Goal: Information Seeking & Learning: Learn about a topic

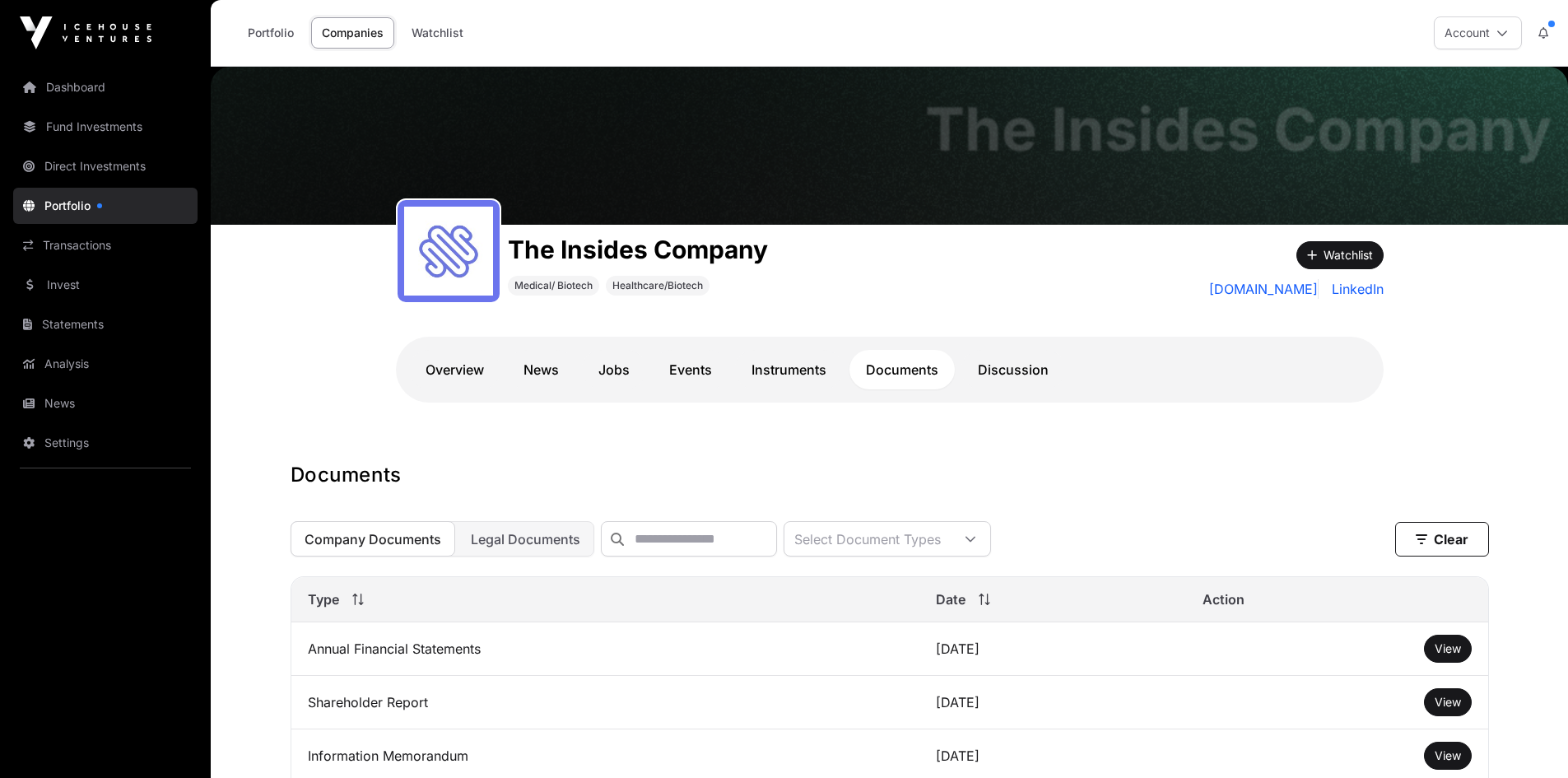
scroll to position [240, 0]
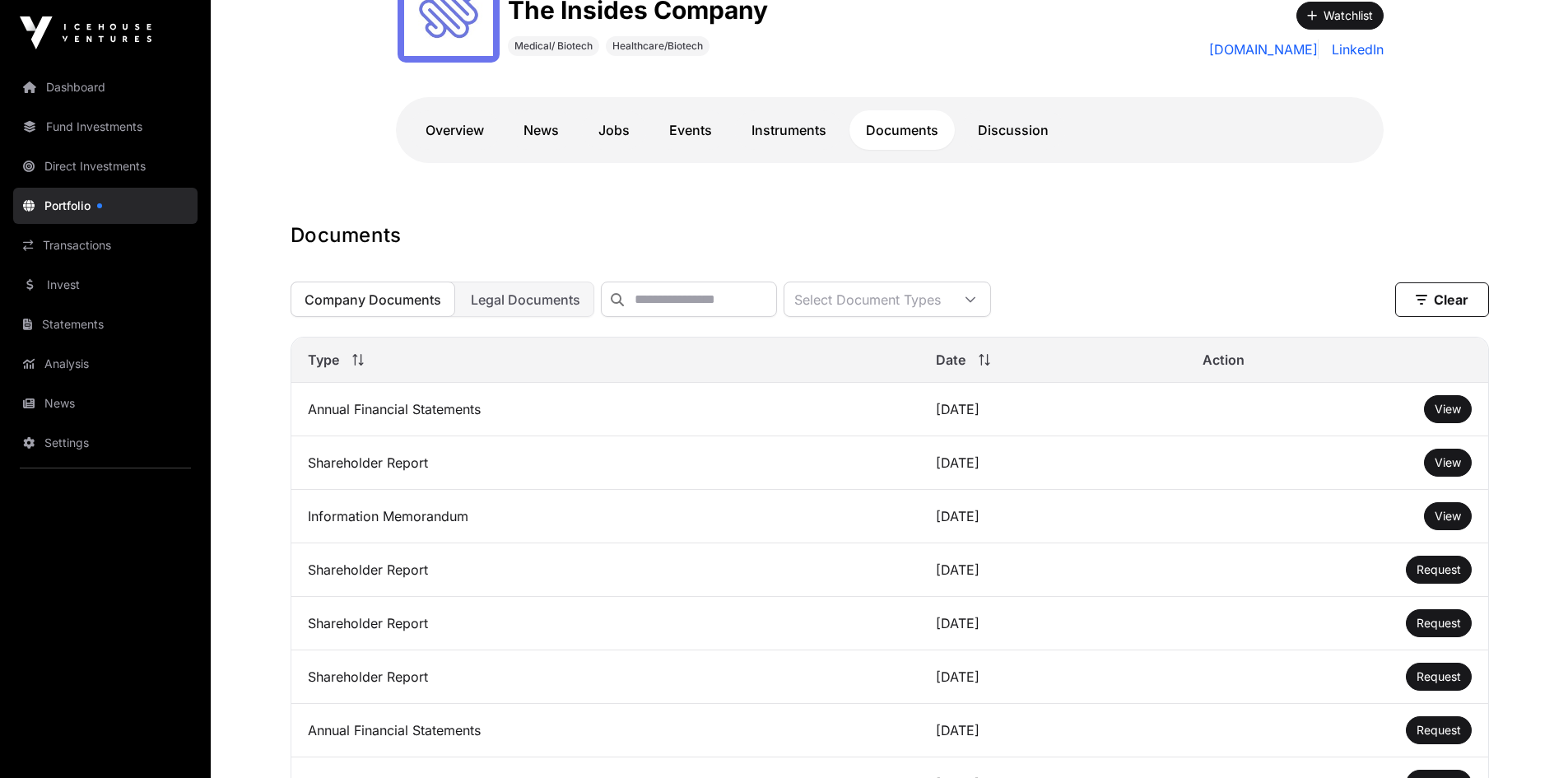
click at [73, 242] on link "Transactions" at bounding box center [105, 245] width 185 height 36
click at [46, 244] on link "Transactions" at bounding box center [105, 245] width 185 height 36
click at [74, 244] on link "Transactions" at bounding box center [105, 245] width 185 height 36
click at [75, 244] on link "Transactions" at bounding box center [105, 245] width 185 height 36
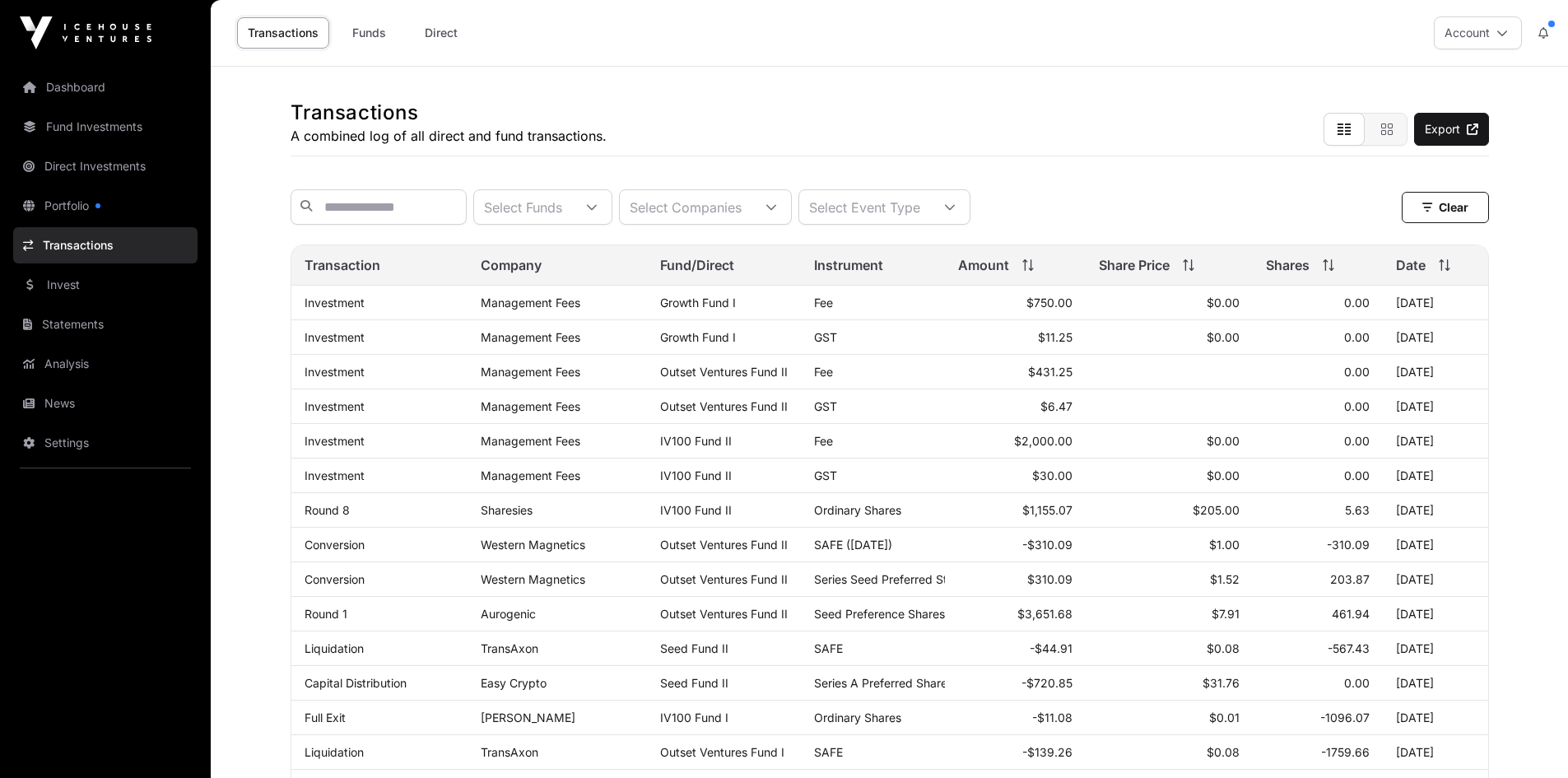
click at [38, 415] on link "News" at bounding box center [105, 403] width 185 height 36
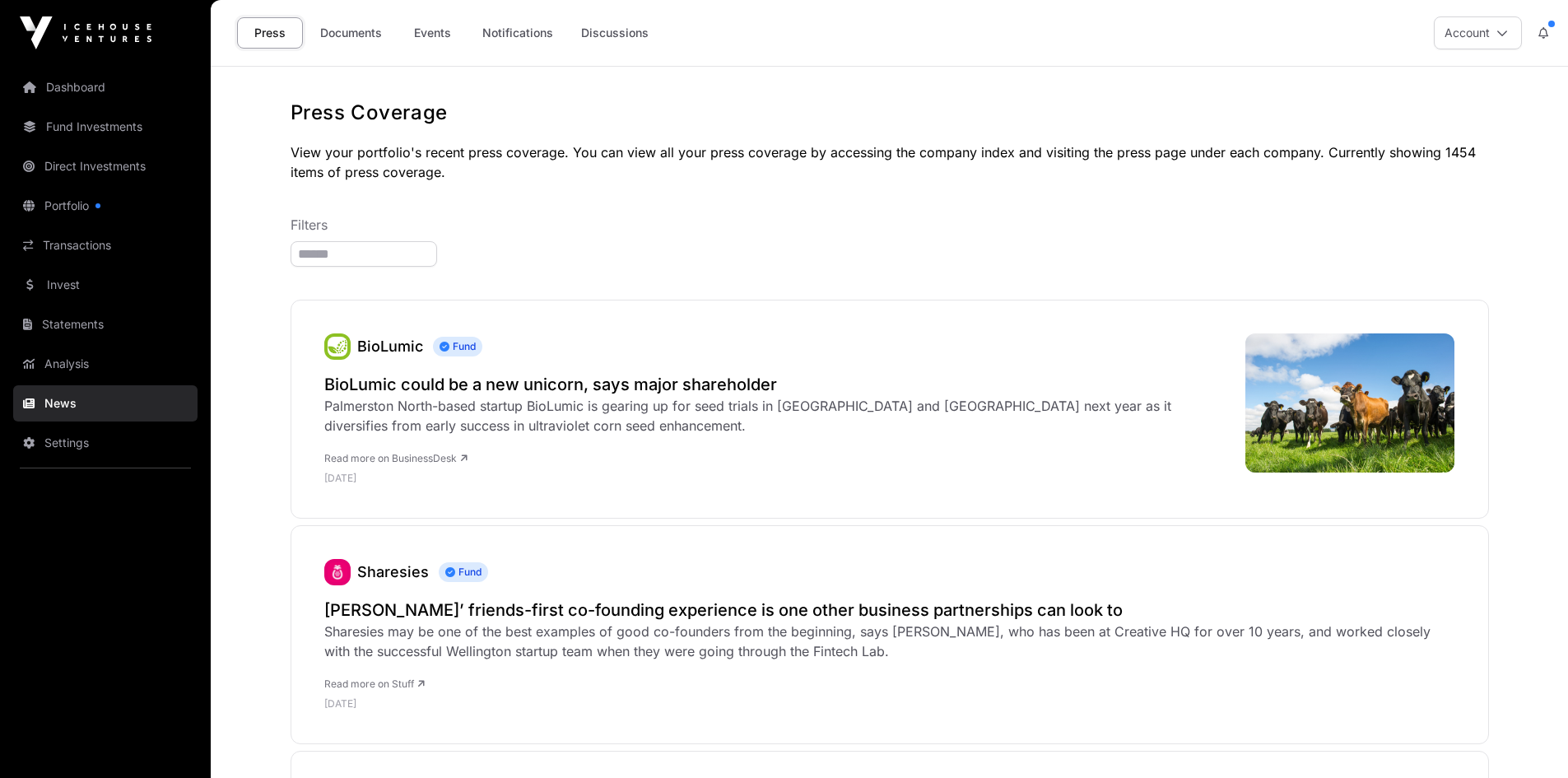
click at [429, 32] on link "Events" at bounding box center [431, 33] width 66 height 32
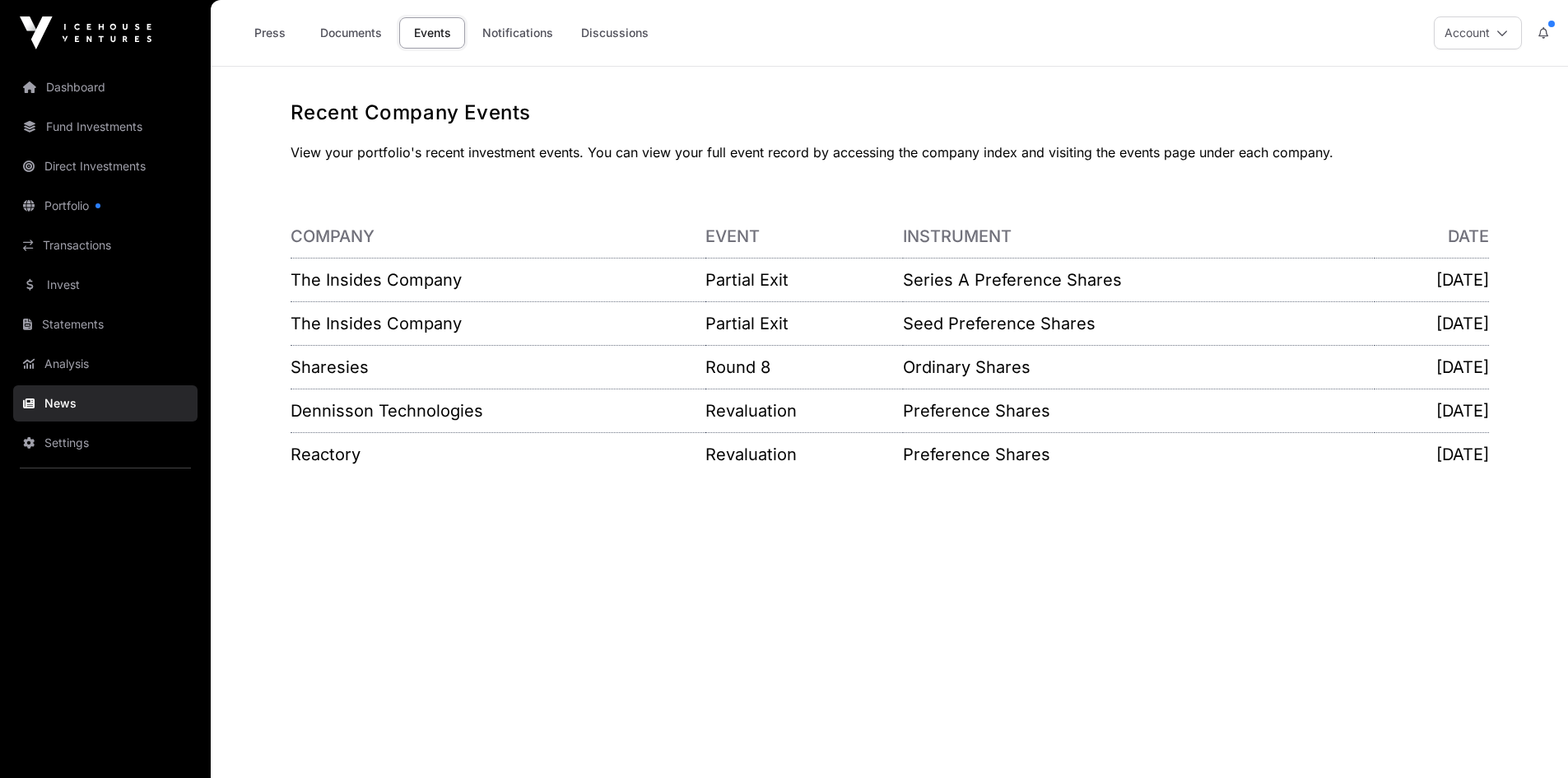
click at [403, 283] on link "The Insides Company" at bounding box center [376, 280] width 172 height 20
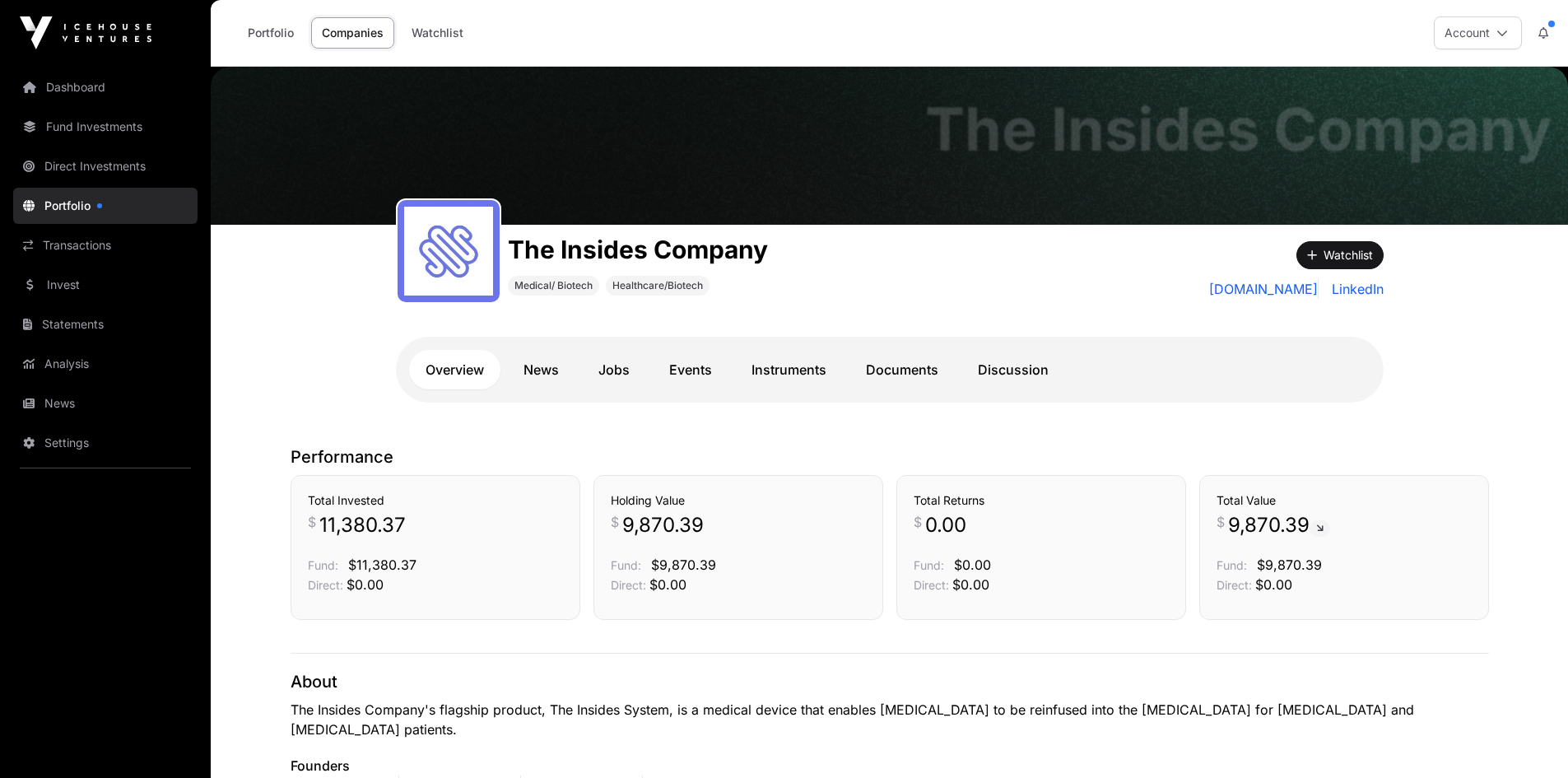
click at [66, 270] on link "Invest" at bounding box center [105, 284] width 185 height 36
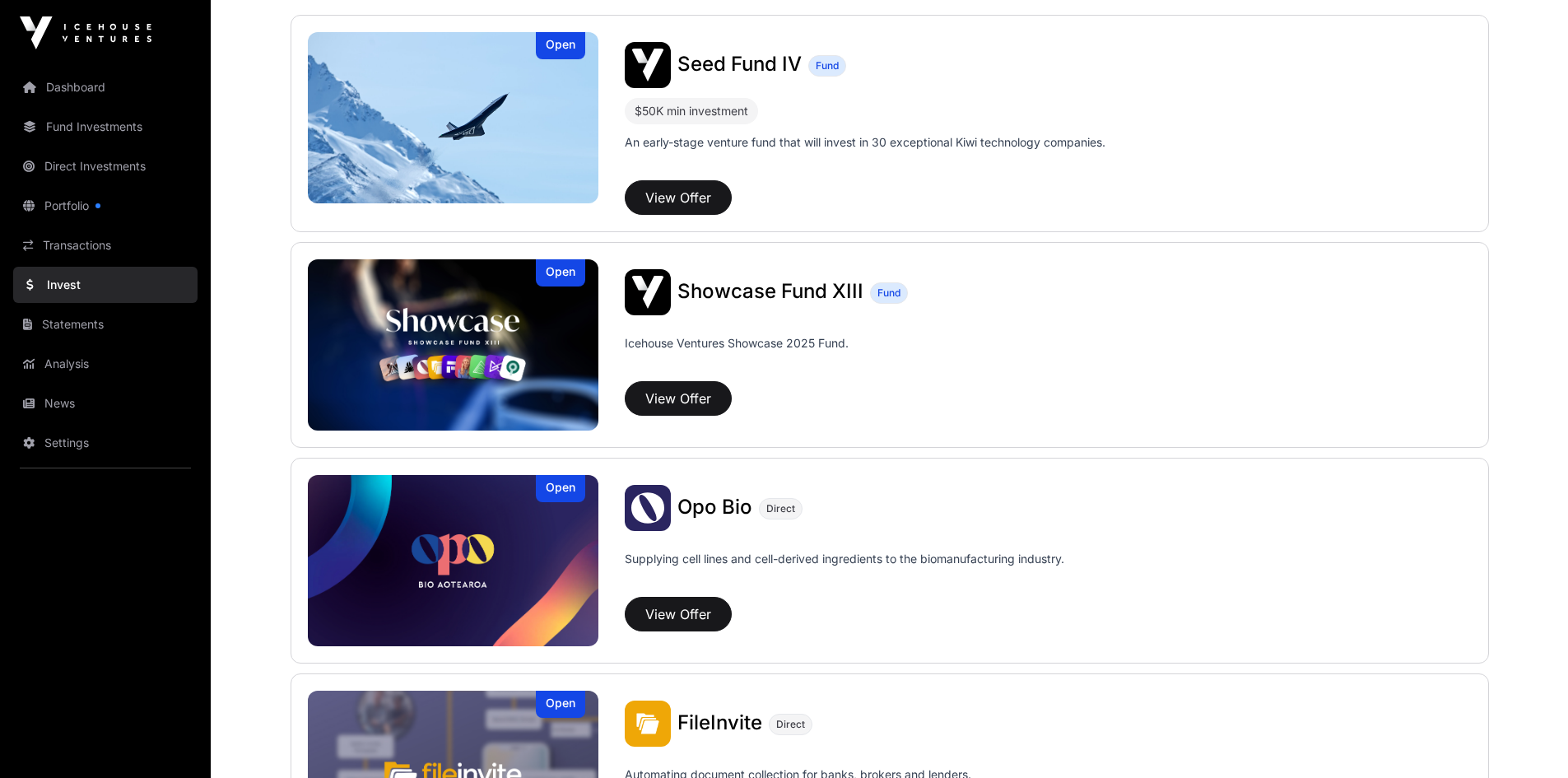
scroll to position [237, 0]
